Goal: Task Accomplishment & Management: Manage account settings

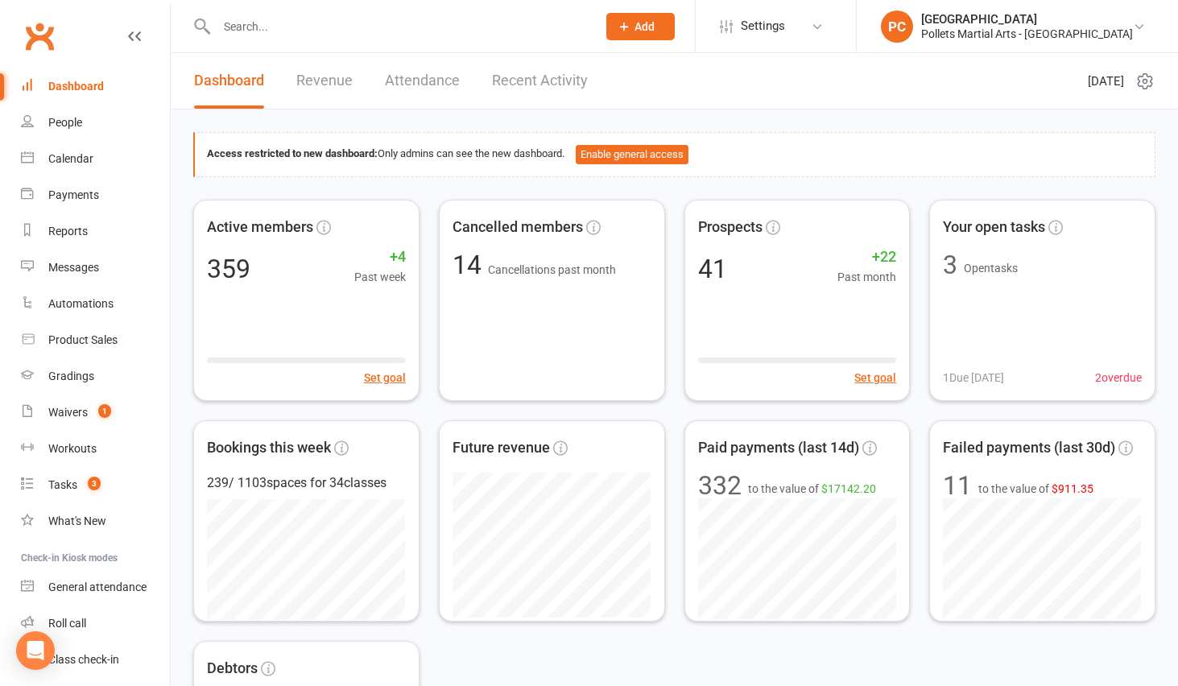
click at [253, 26] on input "text" at bounding box center [399, 26] width 374 height 23
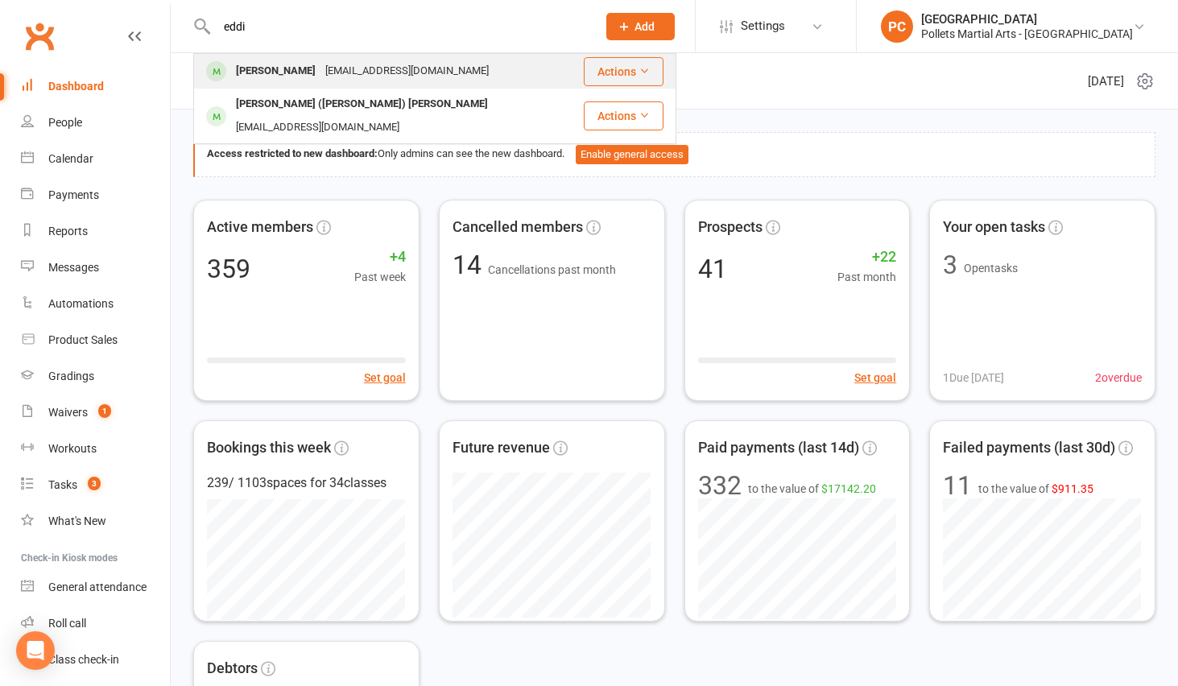
type input "eddi"
click at [352, 74] on div "[EMAIL_ADDRESS][DOMAIN_NAME]" at bounding box center [407, 71] width 173 height 23
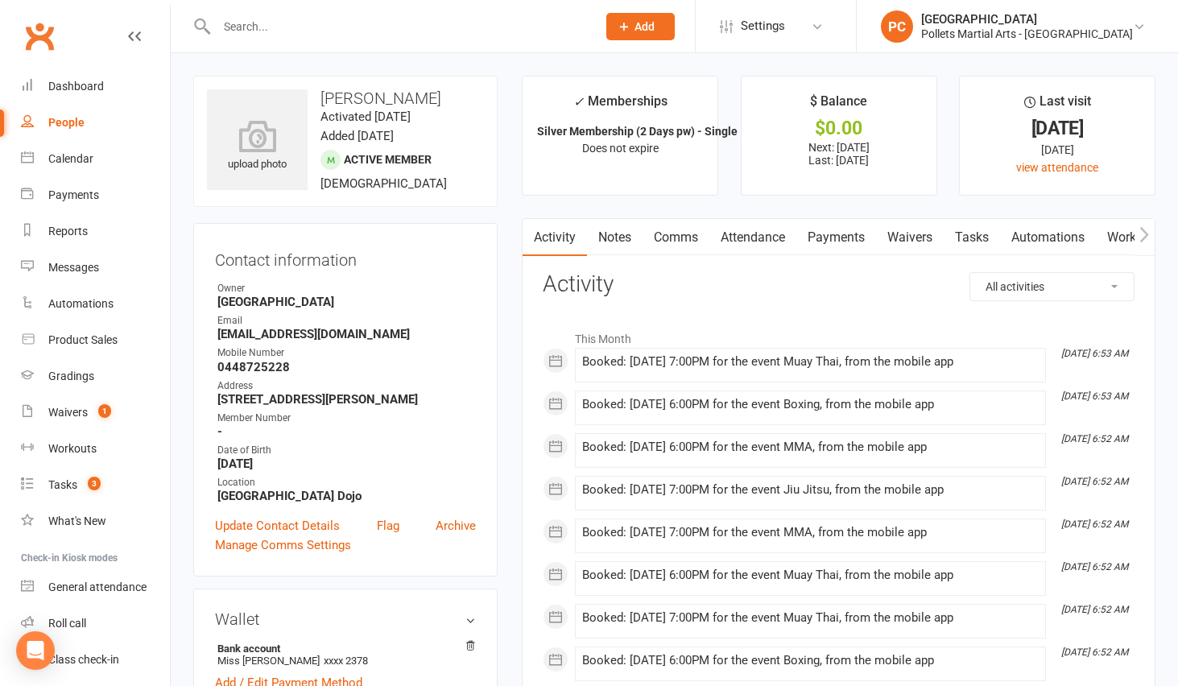
click at [840, 236] on link "Payments" at bounding box center [836, 237] width 80 height 37
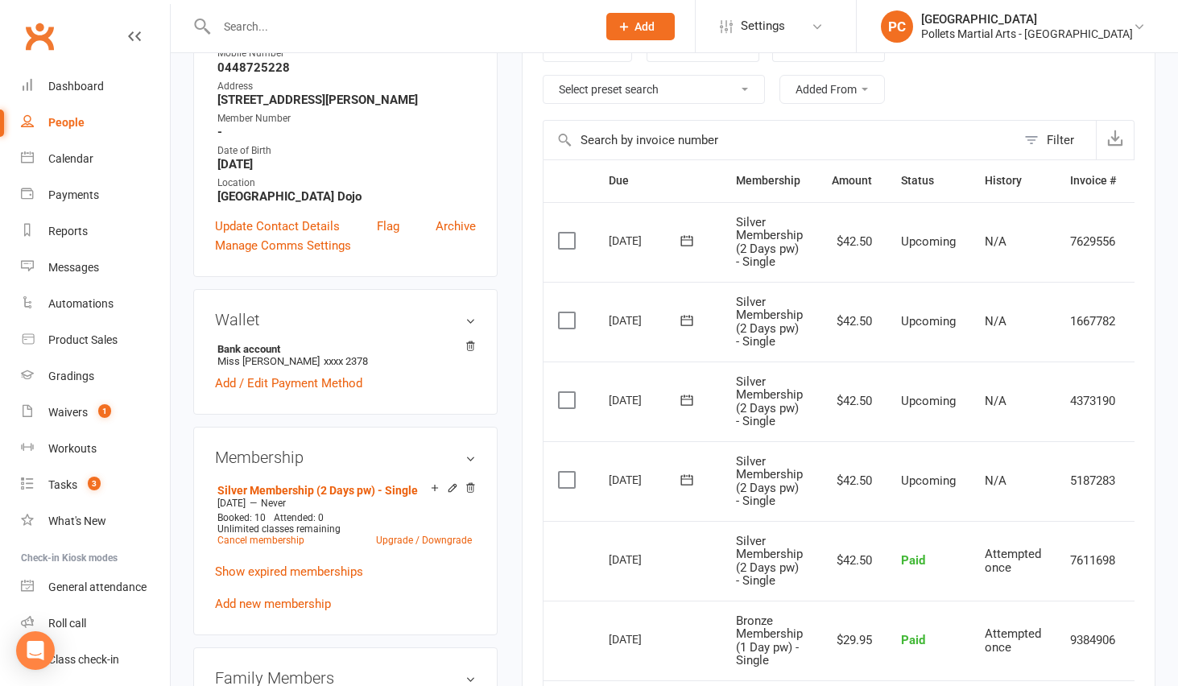
scroll to position [403, 0]
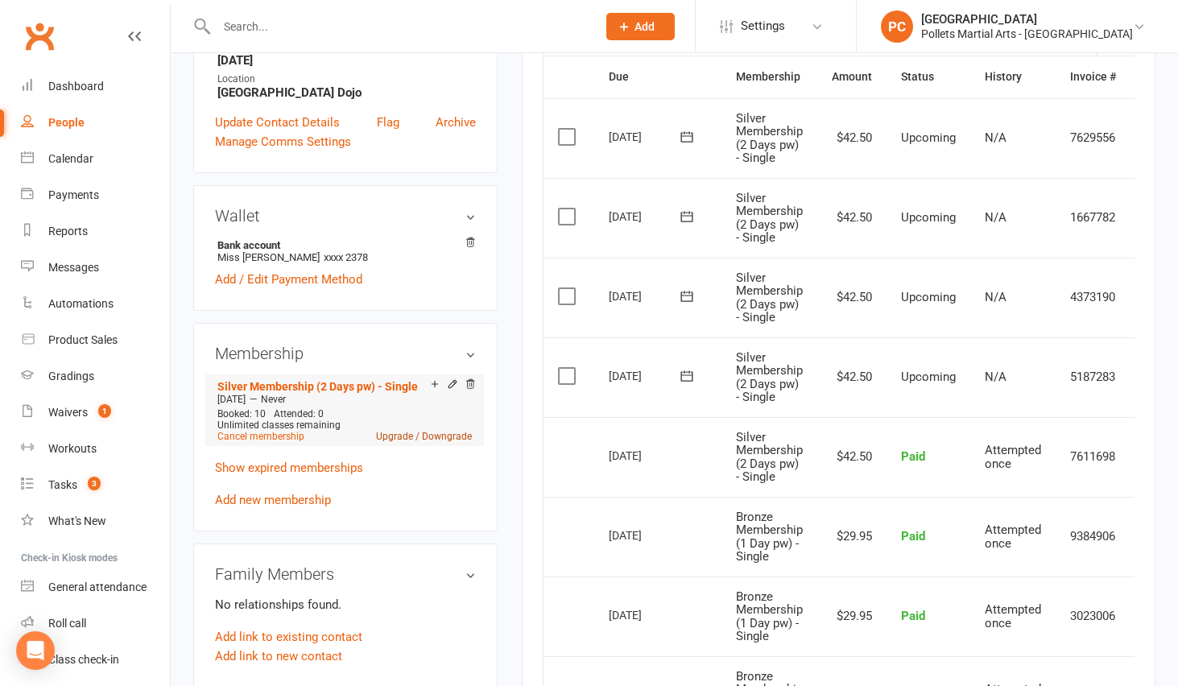
click at [403, 431] on link "Upgrade / Downgrade" at bounding box center [424, 436] width 96 height 11
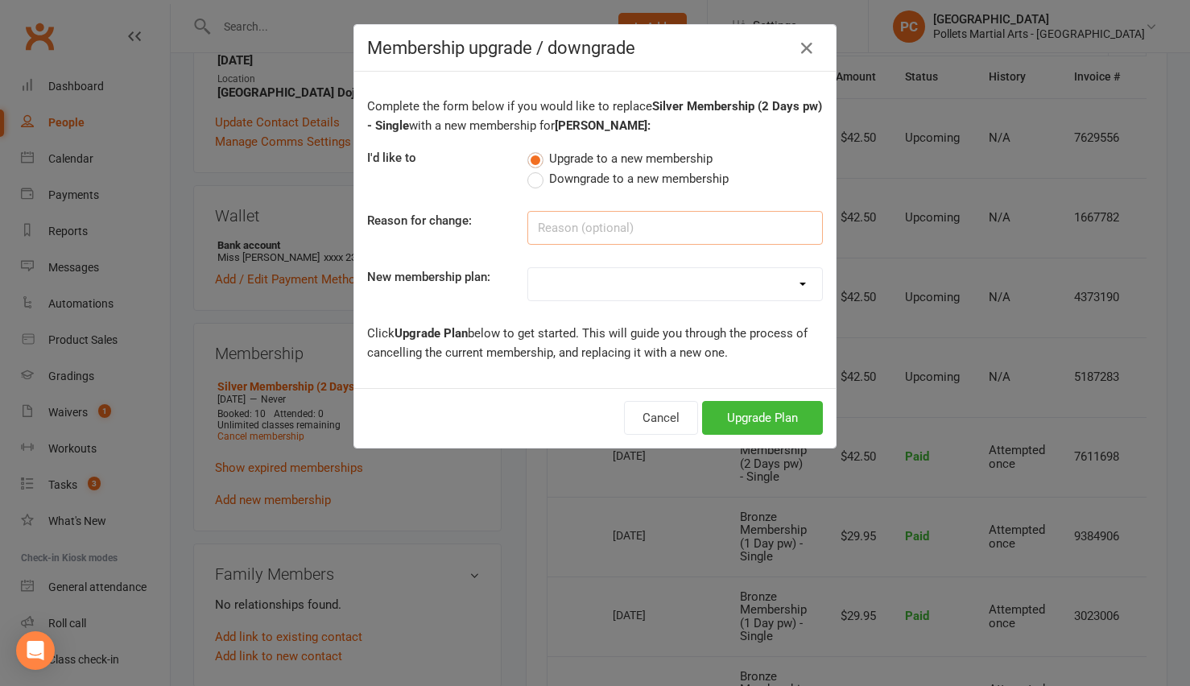
click at [582, 221] on input at bounding box center [676, 228] width 296 height 34
type input "Upgrade to Gold"
click at [629, 46] on h4 "Membership upgrade / downgrade" at bounding box center [595, 48] width 456 height 20
click at [764, 414] on button "Upgrade Plan" at bounding box center [762, 418] width 121 height 34
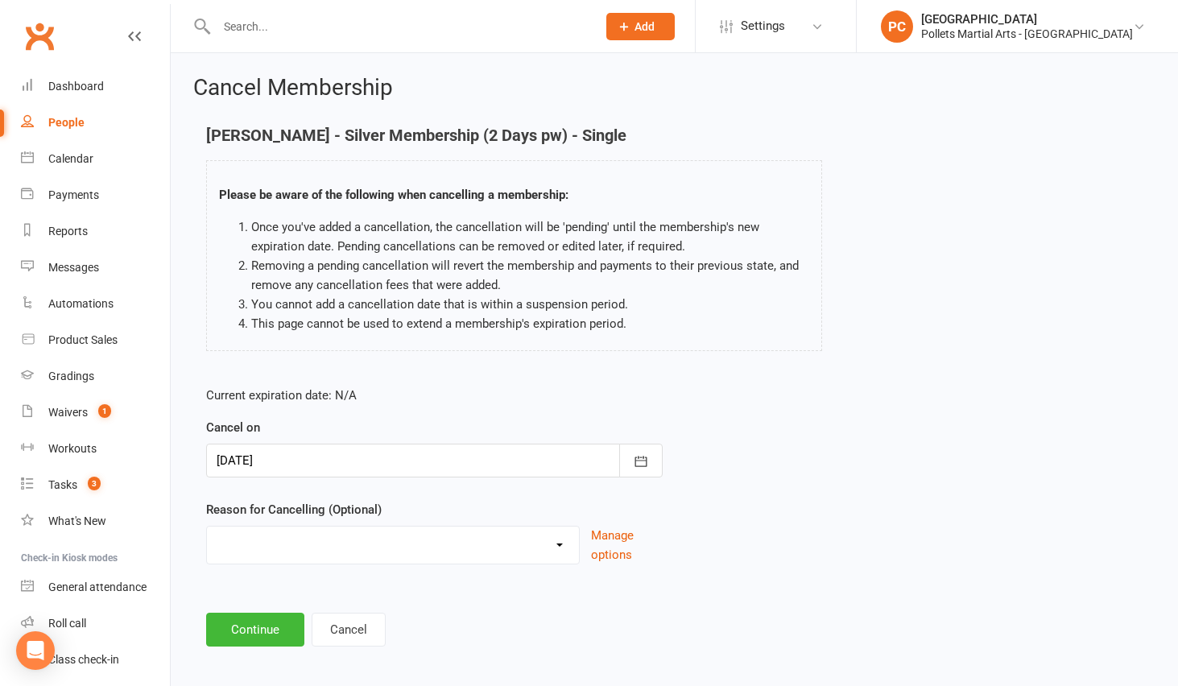
click at [279, 552] on select "Clashes with other term sports Doesn't Fit my Schedule Don't like the classes F…" at bounding box center [393, 543] width 372 height 32
select select "7"
click at [207, 527] on select "Clashes with other term sports Doesn't Fit my Schedule Don't like the classes F…" at bounding box center [393, 543] width 372 height 32
click at [257, 628] on input at bounding box center [434, 630] width 457 height 34
type input "upgrade"
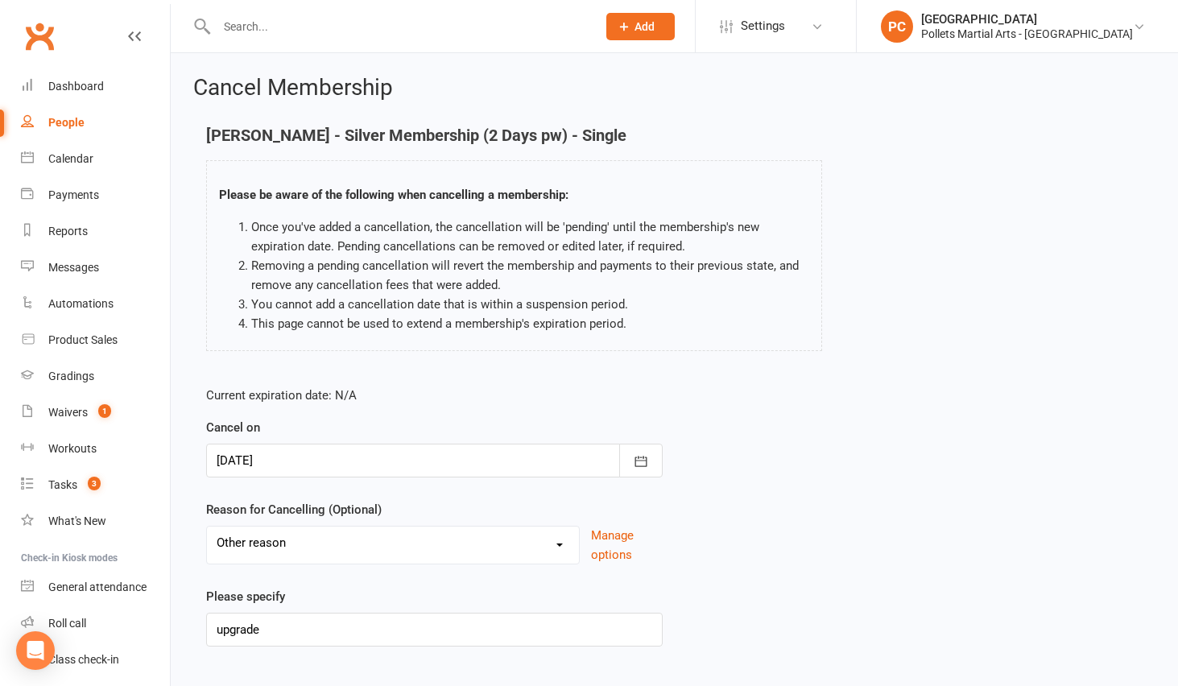
click at [801, 566] on div "Current expiration date: N/A Cancel on [DATE] [DATE] Sun Mon Tue Wed Thu Fri Sa…" at bounding box center [674, 522] width 961 height 296
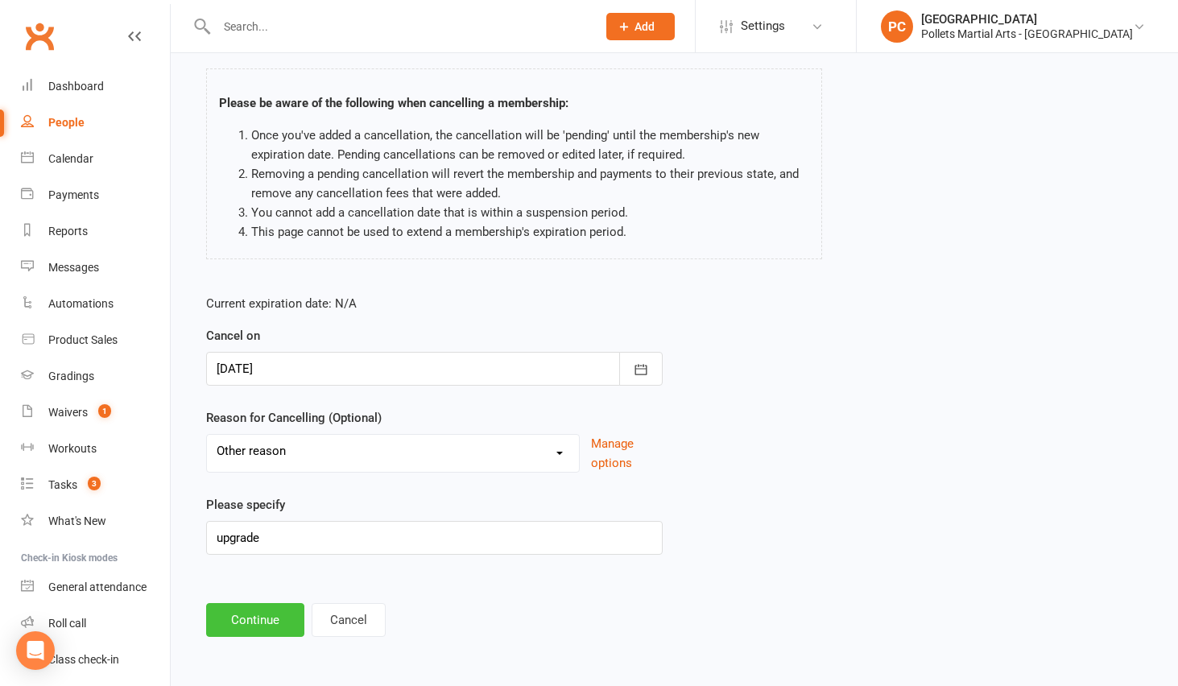
click at [257, 631] on button "Continue" at bounding box center [255, 620] width 98 height 34
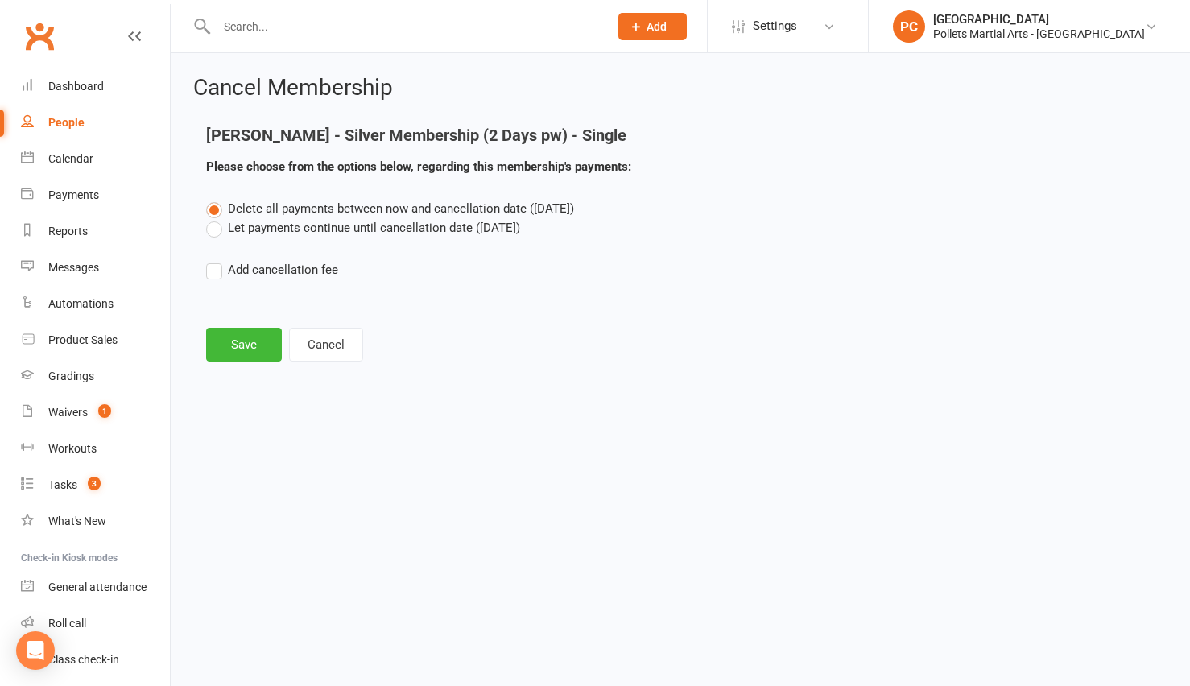
click at [232, 226] on label "Let payments continue until cancellation date ([DATE])" at bounding box center [363, 227] width 314 height 19
click at [217, 218] on input "Let payments continue until cancellation date ([DATE])" at bounding box center [211, 218] width 10 height 0
click at [231, 350] on button "Save" at bounding box center [244, 345] width 76 height 34
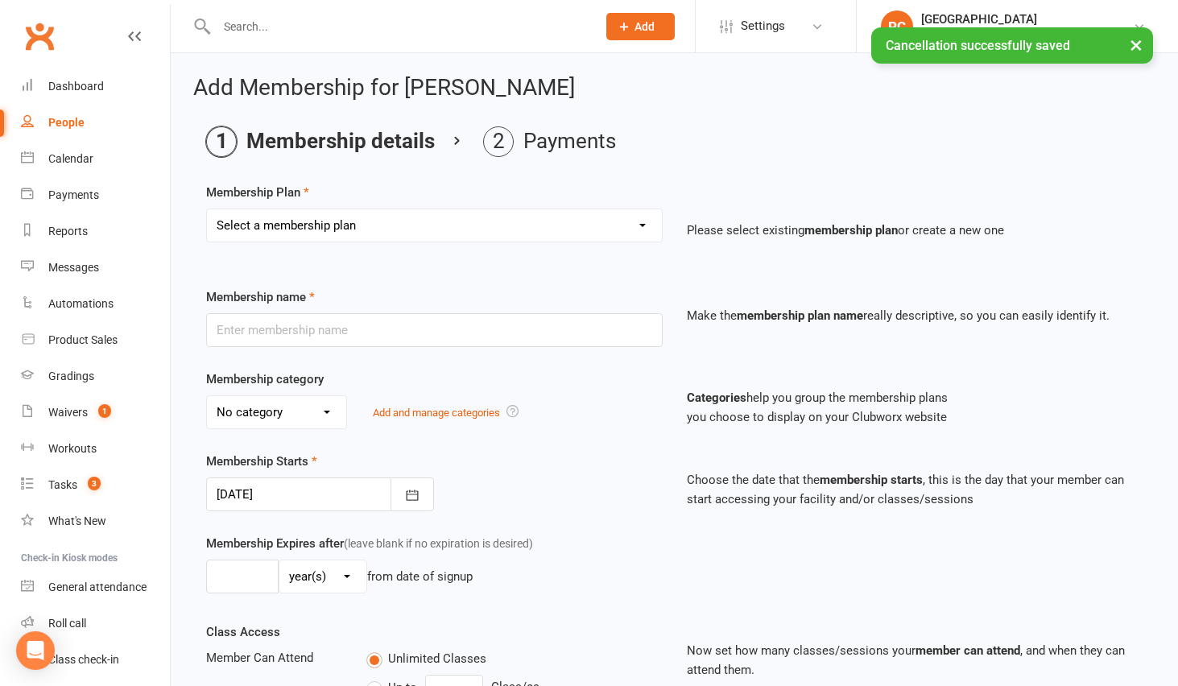
click at [301, 490] on div at bounding box center [320, 495] width 228 height 34
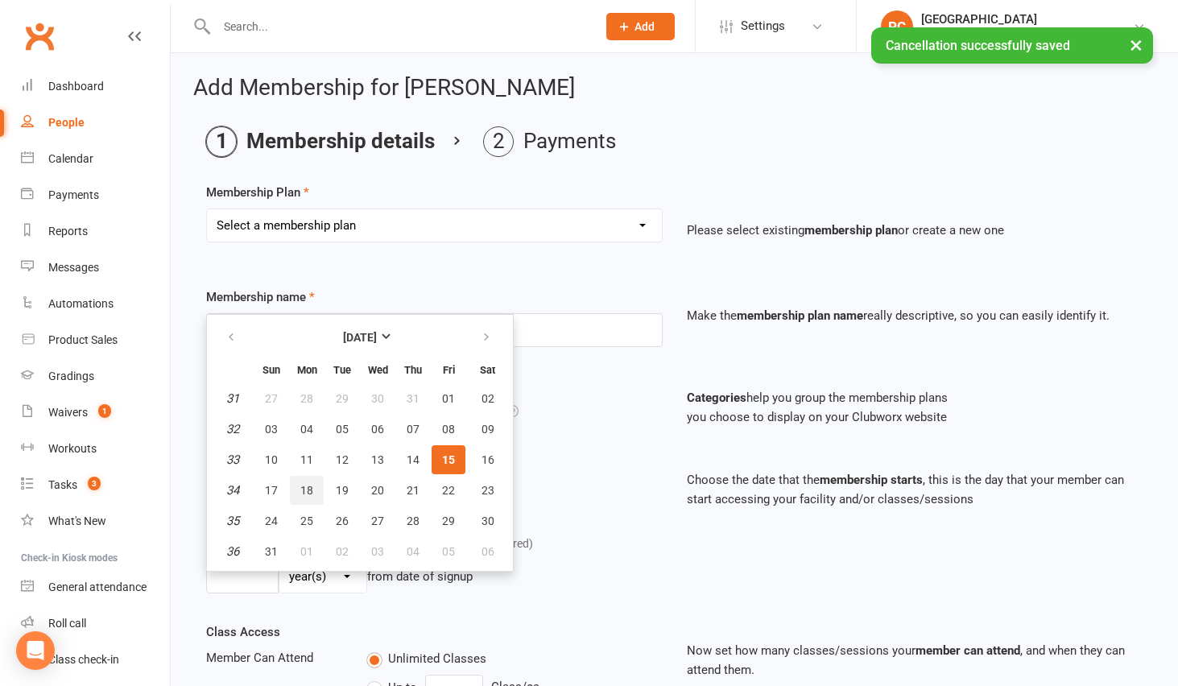
click at [304, 488] on span "18" at bounding box center [306, 490] width 13 height 13
type input "[DATE]"
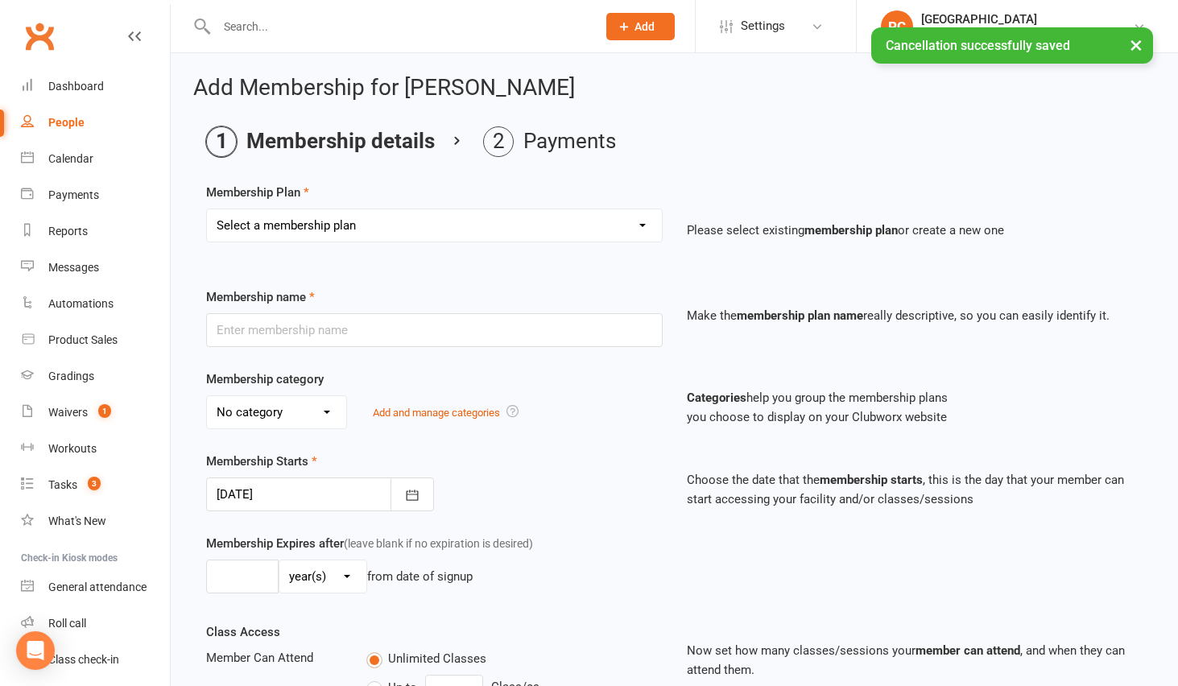
click at [568, 448] on div "Membership category No category Family Membership General Single Membership Add…" at bounding box center [674, 411] width 961 height 82
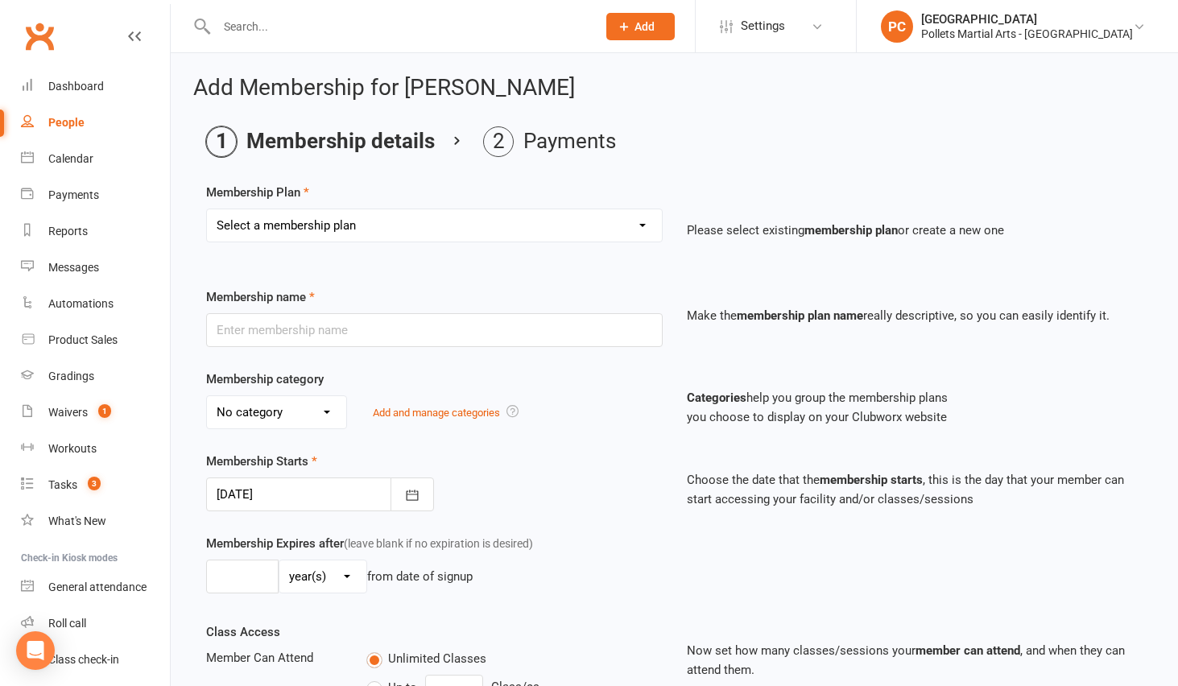
click at [338, 213] on select "Select a membership plan Create new Membership Plan Bronze Membership (1 Day pw…" at bounding box center [434, 225] width 455 height 32
select select "5"
click at [207, 209] on select "Select a membership plan Create new Membership Plan Bronze Membership (1 Day pw…" at bounding box center [434, 225] width 455 height 32
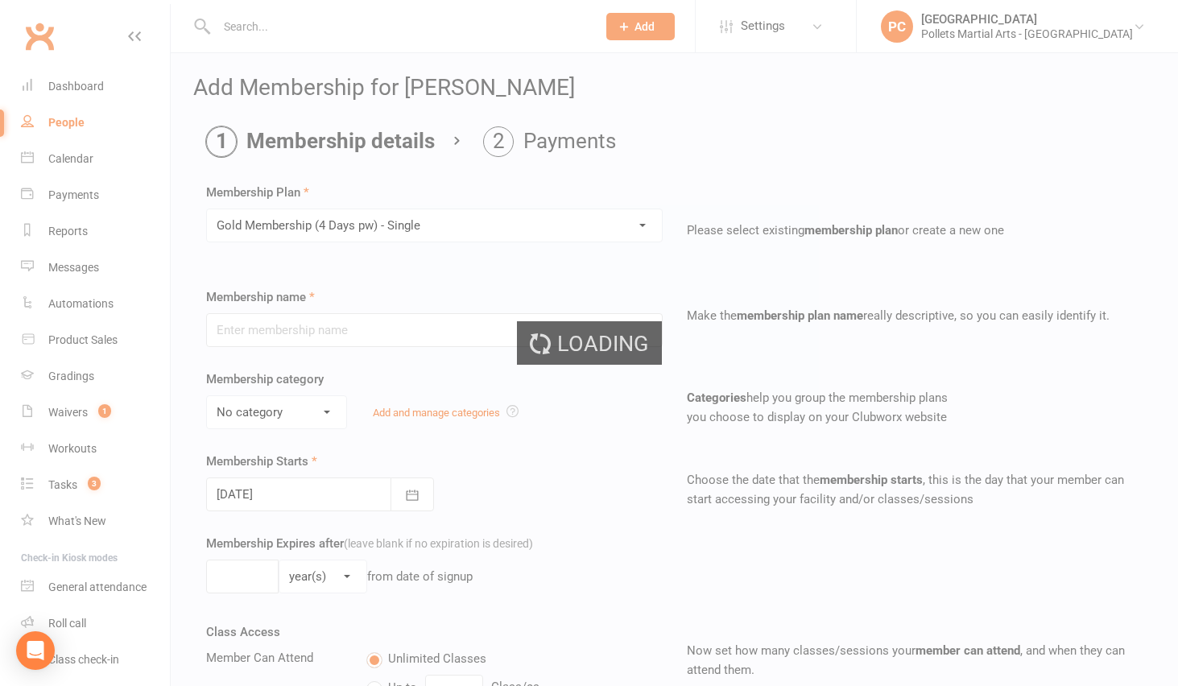
type input "Gold Membership (4 Days pw) - Single"
select select "2"
type input "0"
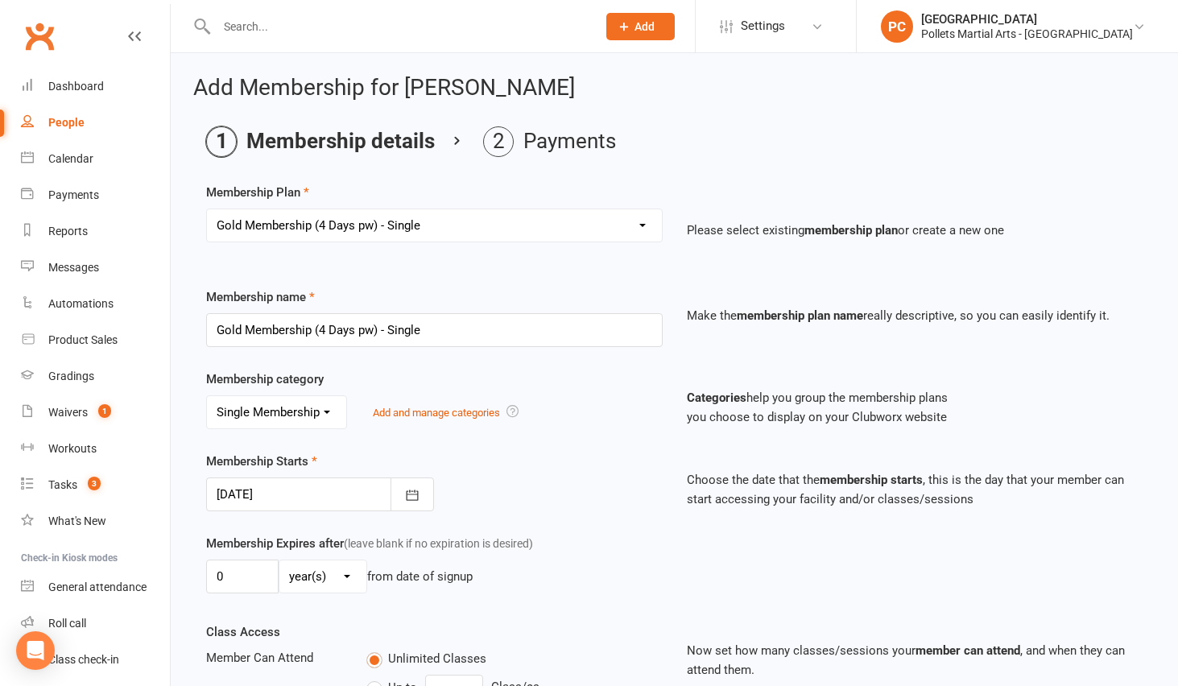
click at [643, 461] on div "Membership Starts [DATE] [DATE] Sun Mon Tue Wed Thu Fri Sat 31 27 28 29 30 31 0…" at bounding box center [434, 482] width 481 height 60
click at [361, 494] on div at bounding box center [320, 495] width 228 height 34
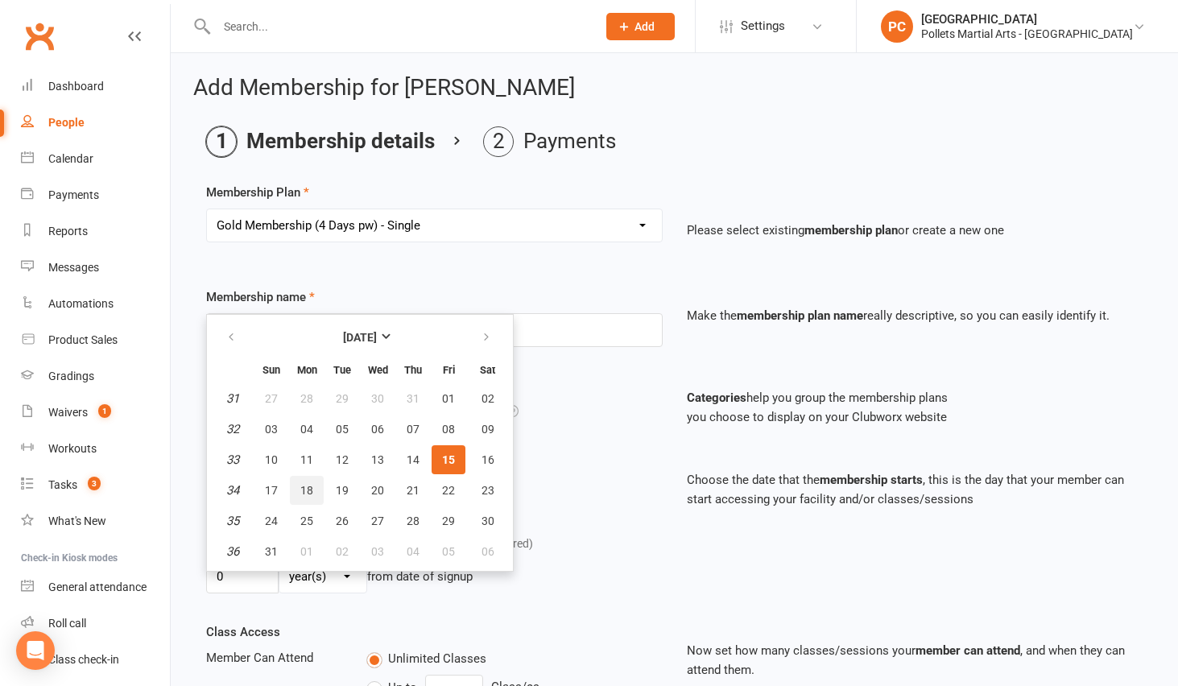
click at [304, 494] on span "18" at bounding box center [306, 490] width 13 height 13
type input "[DATE]"
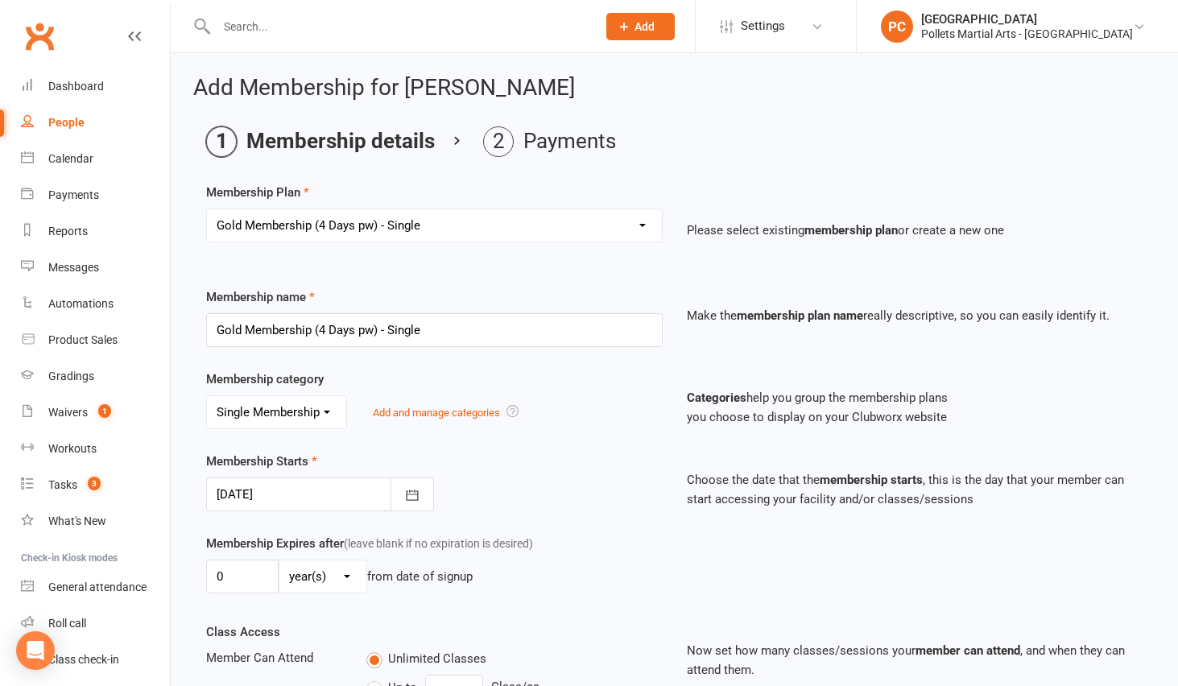
click at [634, 468] on div "Membership Starts [DATE] [DATE] Sun Mon Tue Wed Thu Fri Sat 31 27 28 29 30 31 0…" at bounding box center [434, 482] width 481 height 60
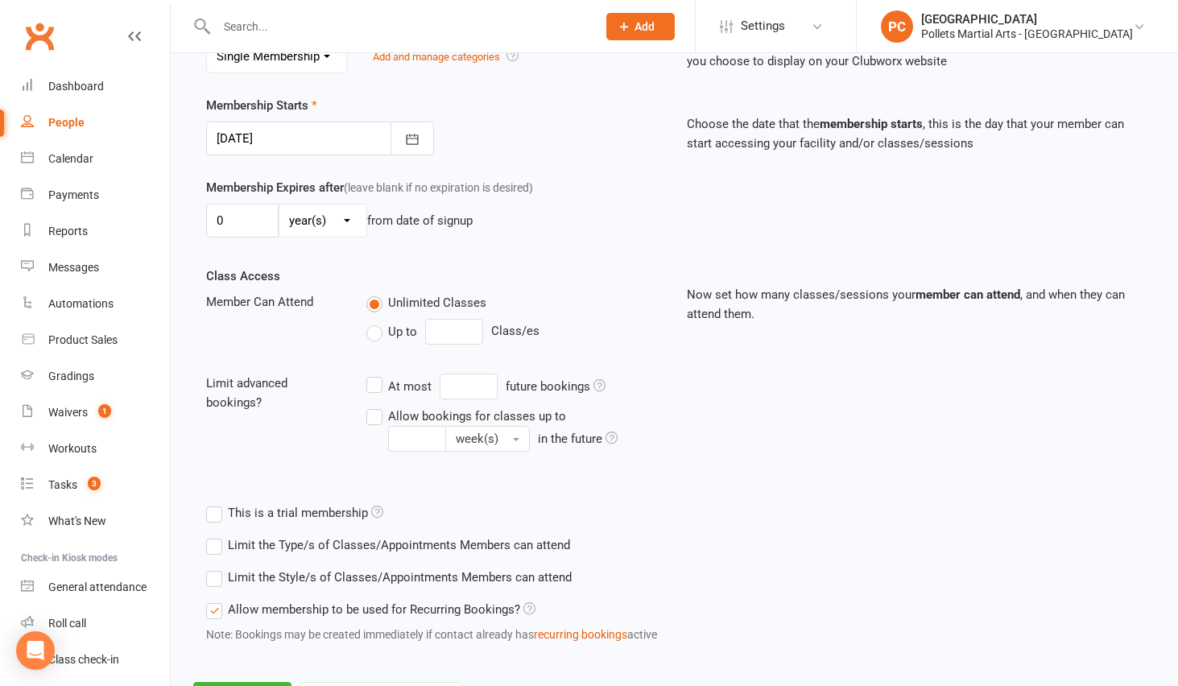
scroll to position [432, 0]
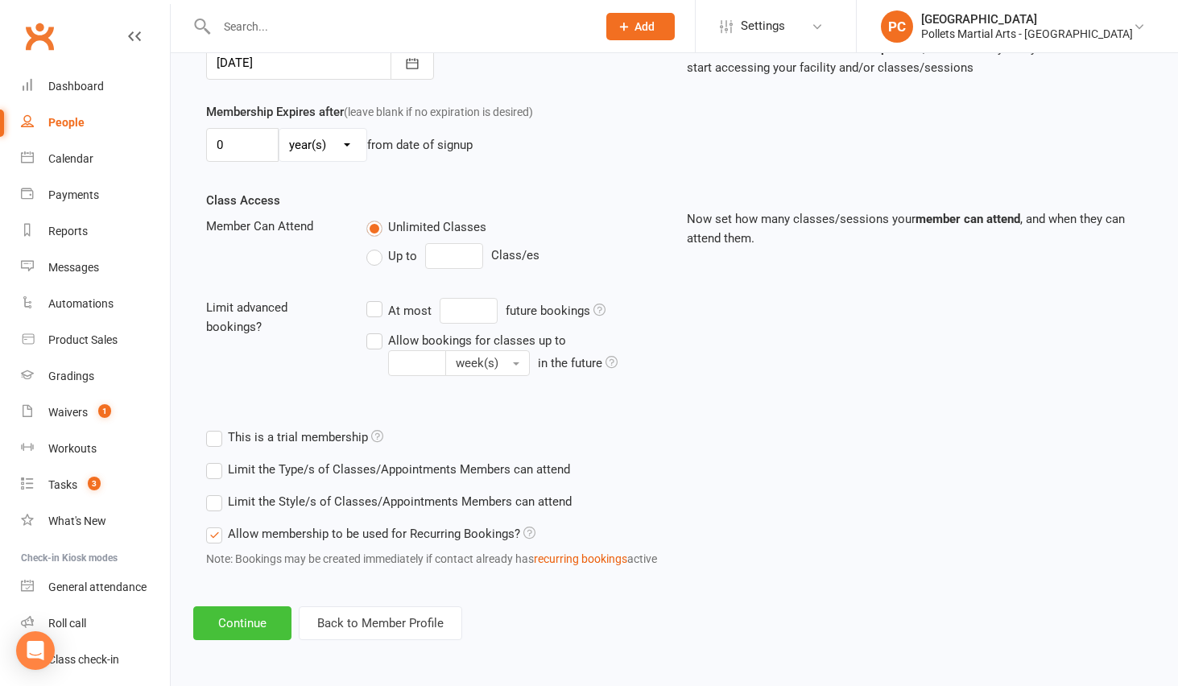
click at [248, 623] on button "Continue" at bounding box center [242, 623] width 98 height 34
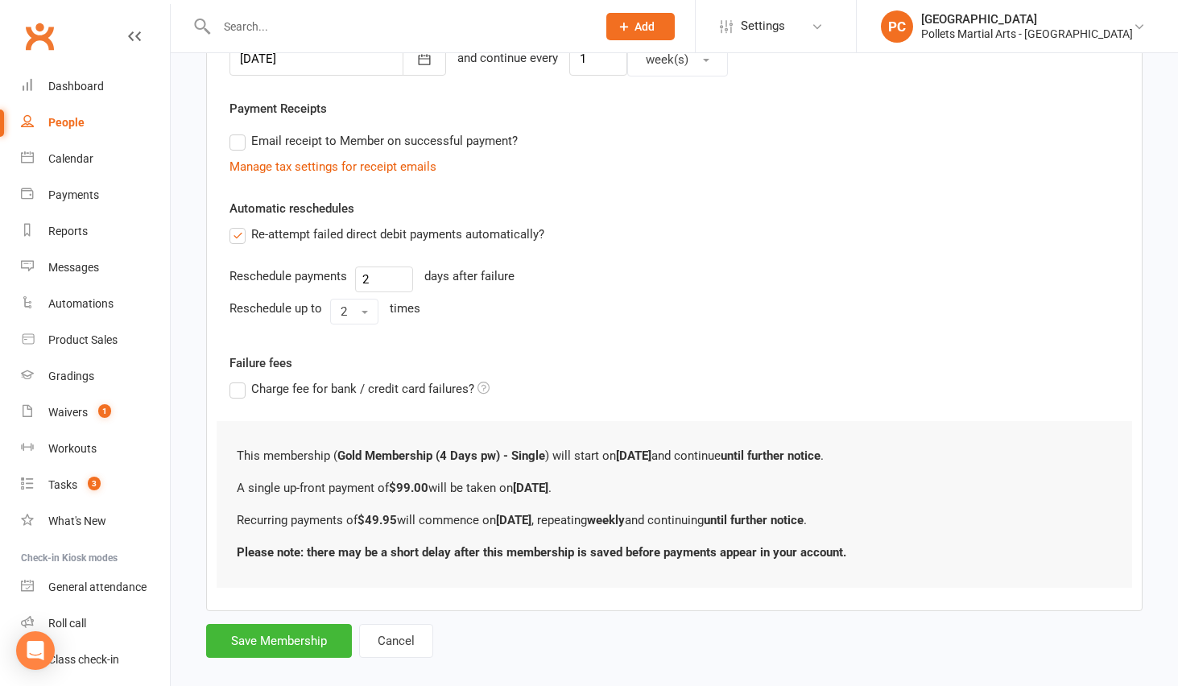
scroll to position [0, 0]
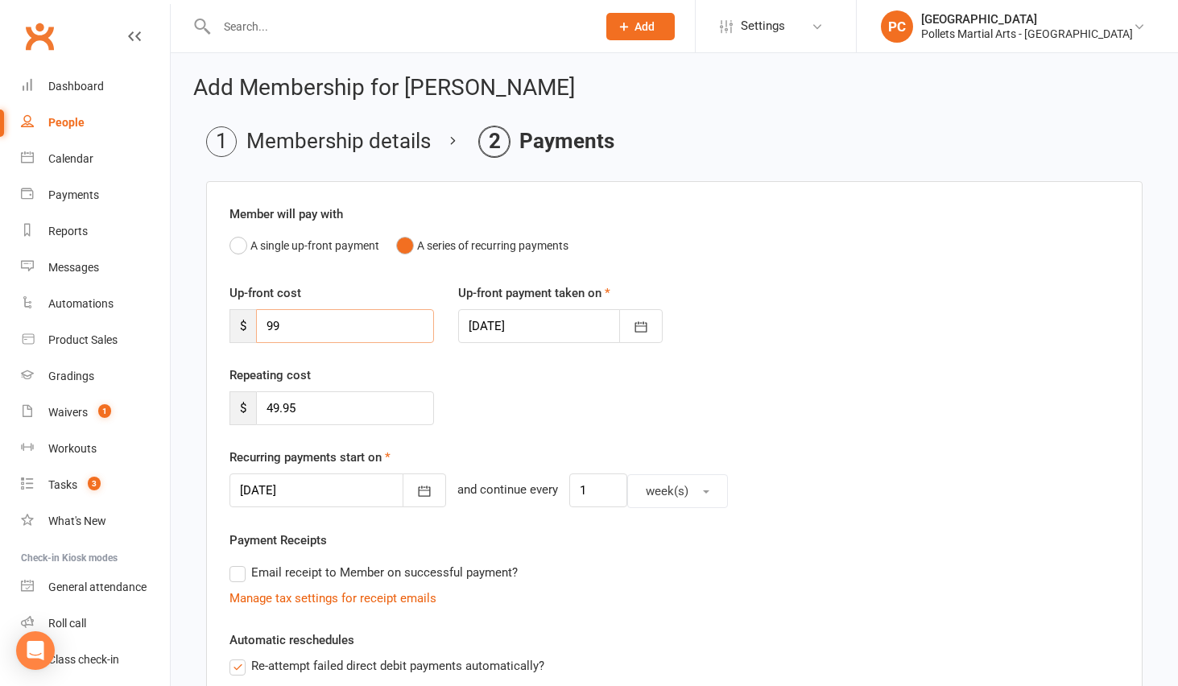
drag, startPoint x: 279, startPoint y: 328, endPoint x: 209, endPoint y: 320, distance: 71.3
click at [209, 320] on div "Member will pay with A single up-front payment A series of recurring payments U…" at bounding box center [674, 612] width 937 height 862
click at [416, 490] on icon "button" at bounding box center [424, 491] width 16 height 16
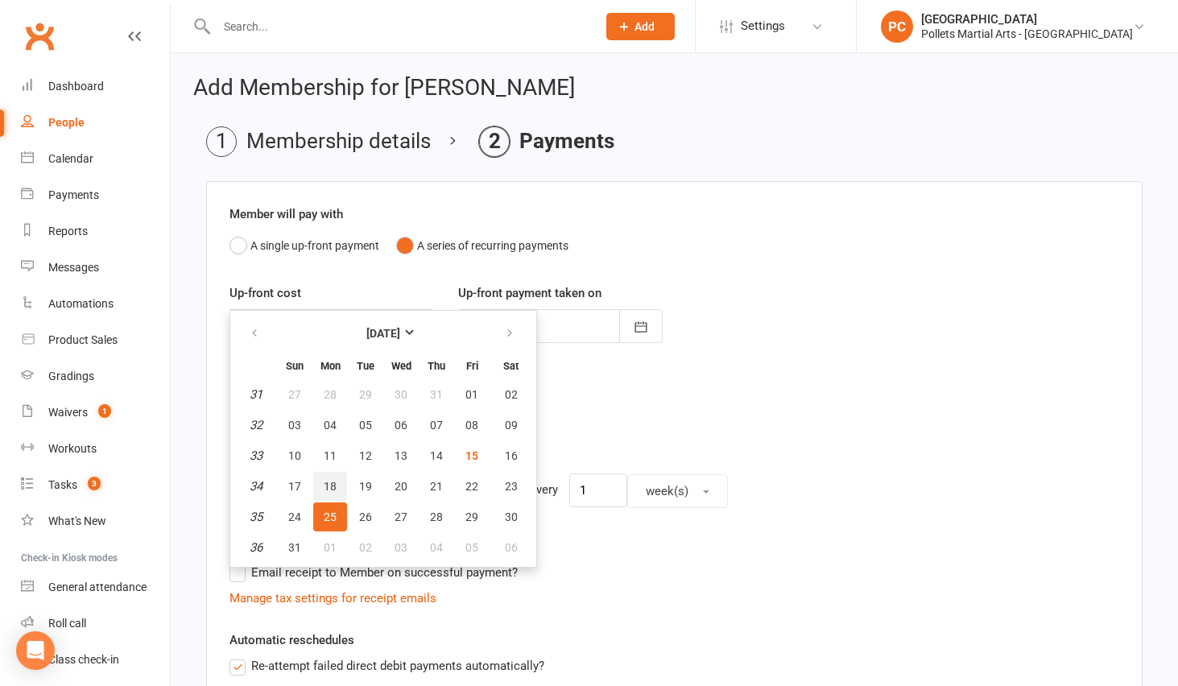
click at [321, 484] on button "18" at bounding box center [330, 486] width 34 height 29
type input "[DATE]"
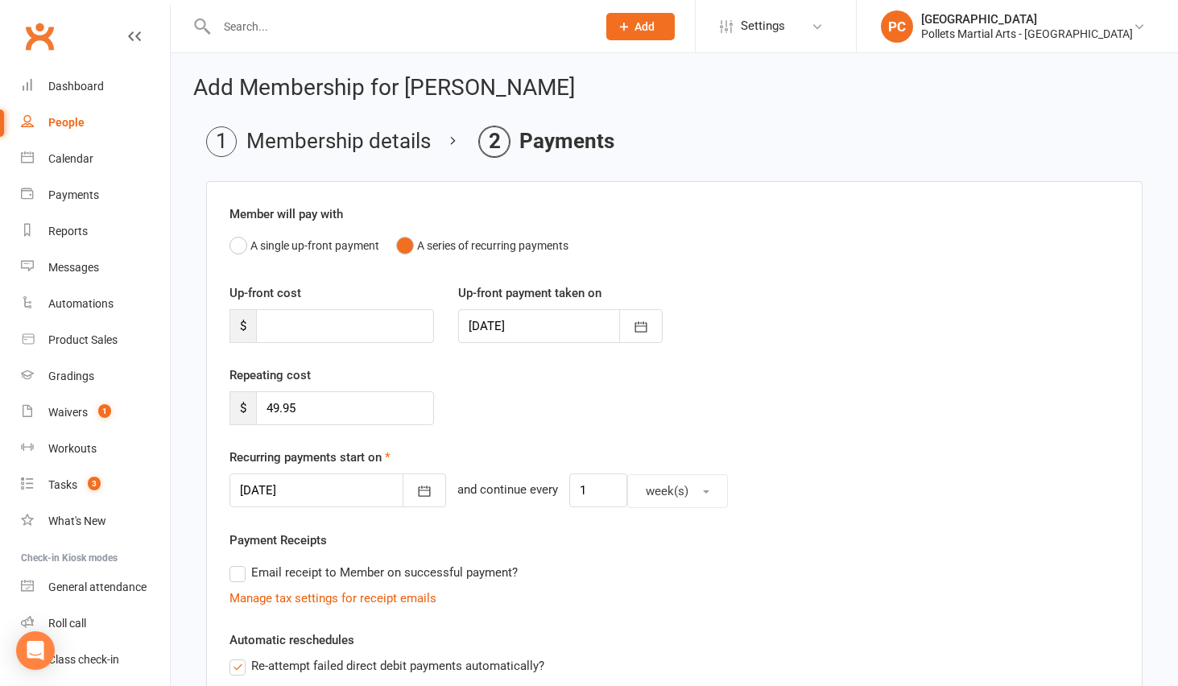
click at [827, 472] on div "Recurring payments start on [DATE] [DATE] Sun Mon Tue Wed Thu Fri Sat 31 27 28 …" at bounding box center [675, 478] width 890 height 60
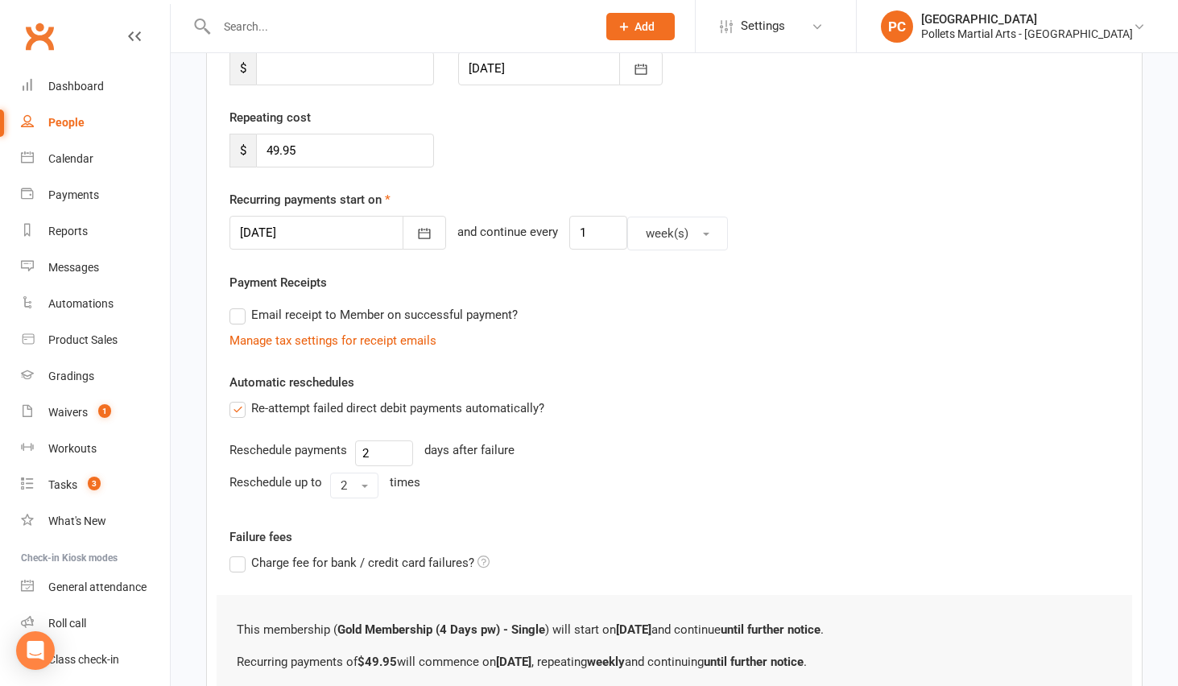
scroll to position [420, 0]
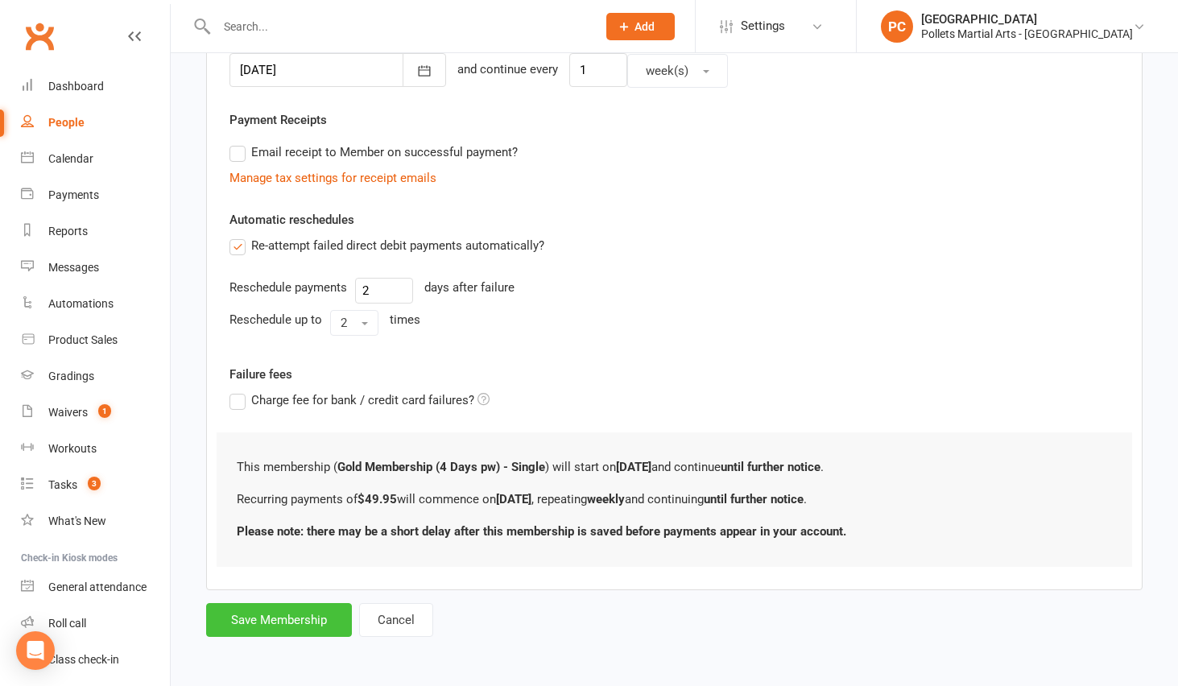
click at [251, 617] on button "Save Membership" at bounding box center [279, 620] width 146 height 34
type input "0"
